Goal: Transaction & Acquisition: Obtain resource

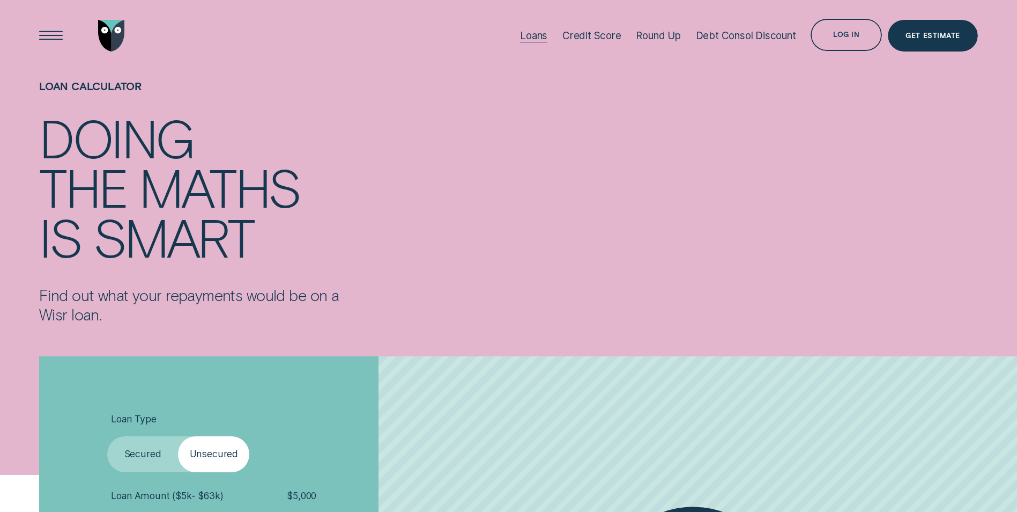
click at [534, 32] on div "Loans" at bounding box center [533, 35] width 27 height 12
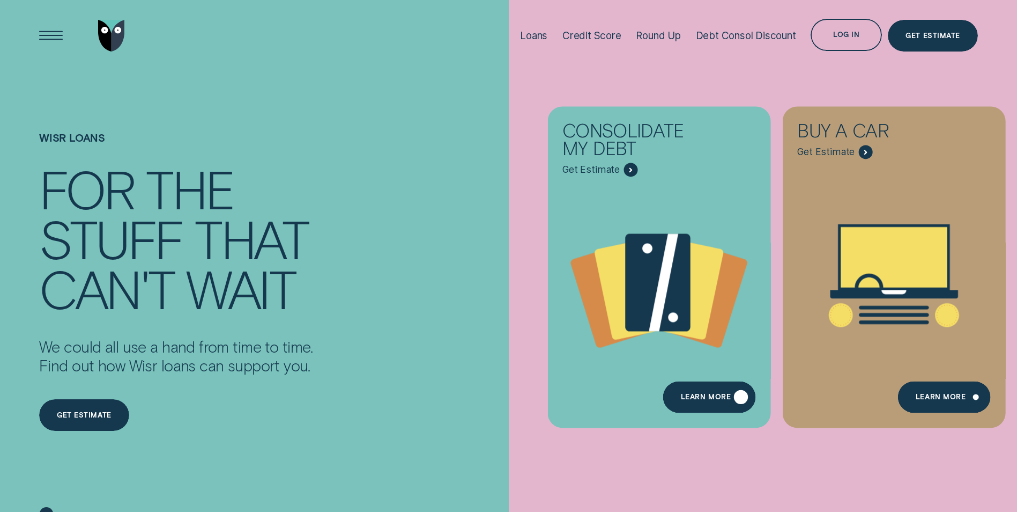
click at [703, 397] on div "Learn more" at bounding box center [706, 398] width 50 height 6
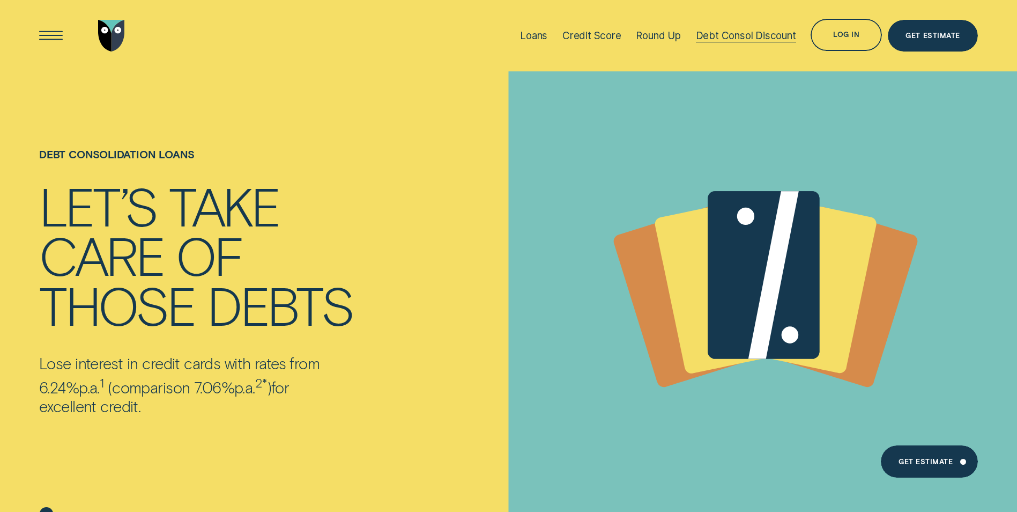
drag, startPoint x: 722, startPoint y: 29, endPoint x: 733, endPoint y: 34, distance: 11.3
click at [722, 29] on div "Debt Consol Discount" at bounding box center [746, 35] width 100 height 12
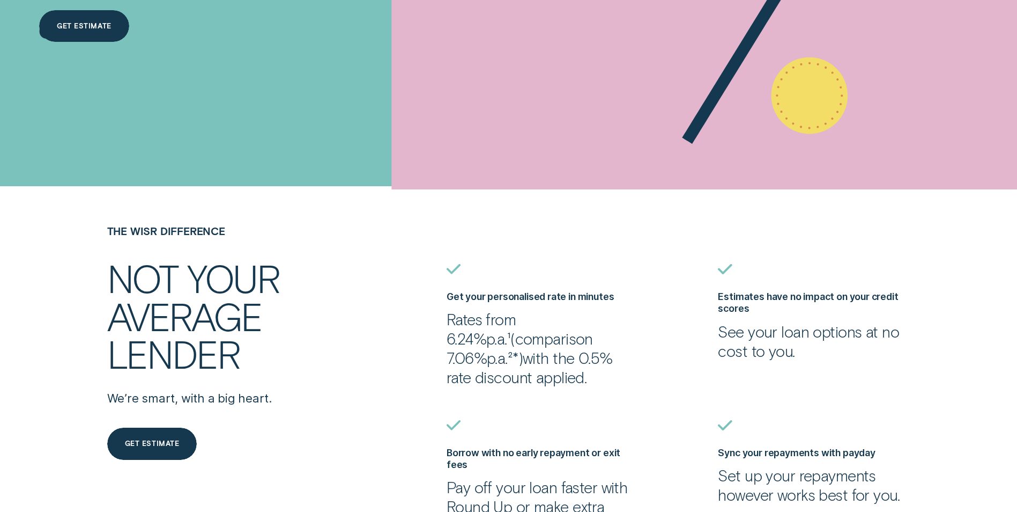
scroll to position [375, 0]
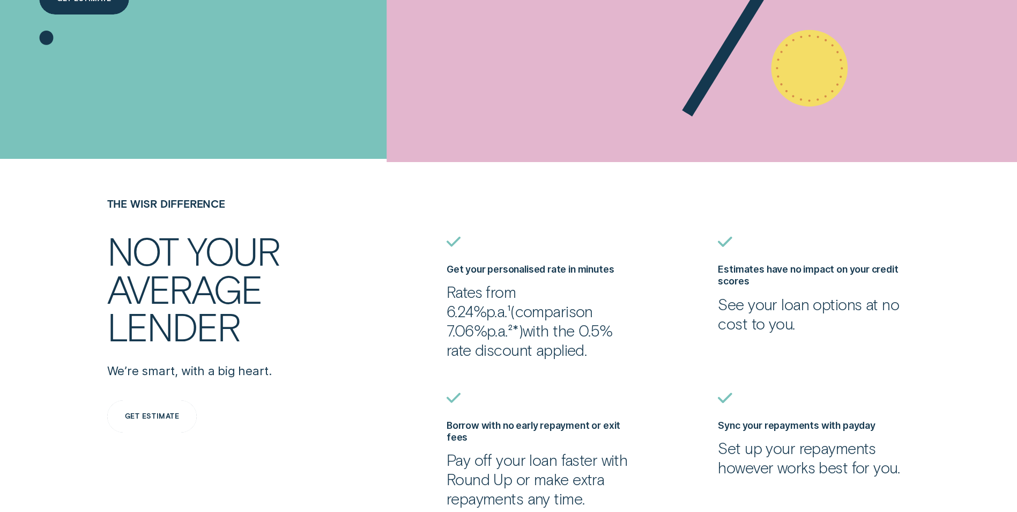
click at [149, 417] on div "Get estimate" at bounding box center [152, 416] width 54 height 6
